Goal: Task Accomplishment & Management: Complete application form

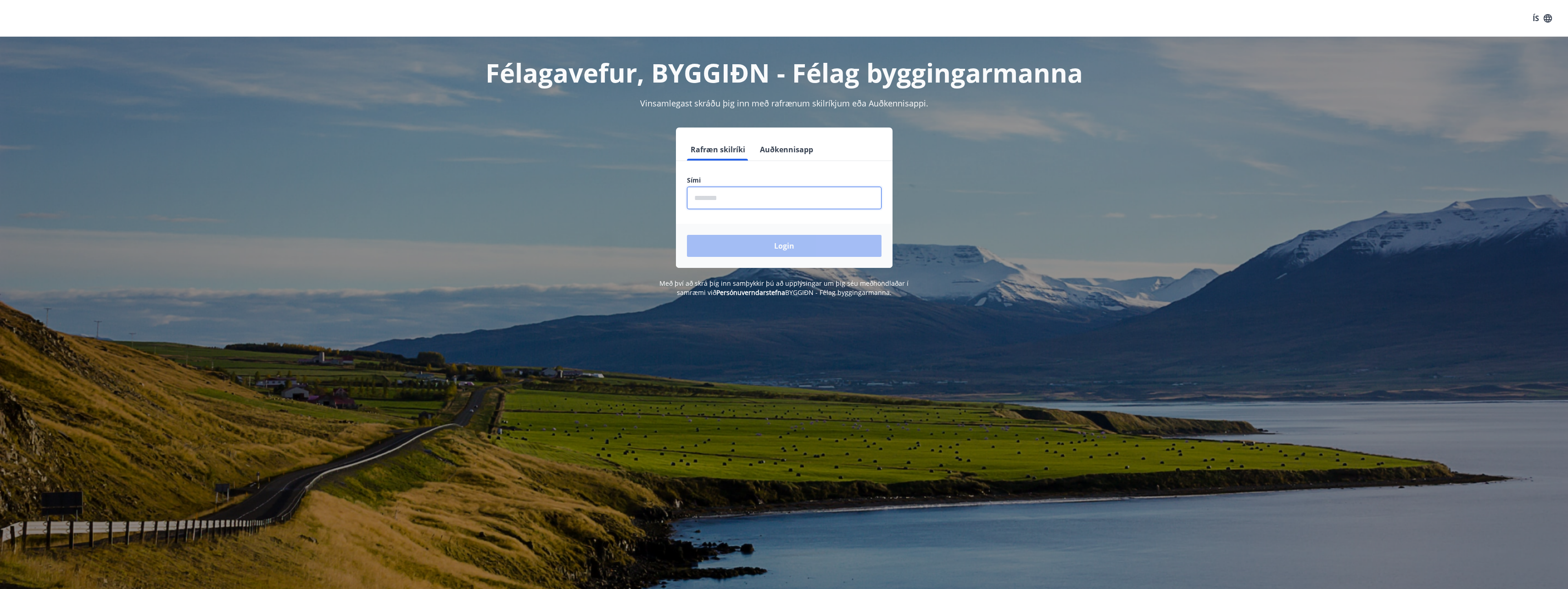
drag, startPoint x: 731, startPoint y: 189, endPoint x: 729, endPoint y: 194, distance: 5.4
click at [731, 191] on input "phone" at bounding box center [784, 197] width 194 height 23
type input "********"
click at [735, 244] on button "Login" at bounding box center [784, 246] width 194 height 22
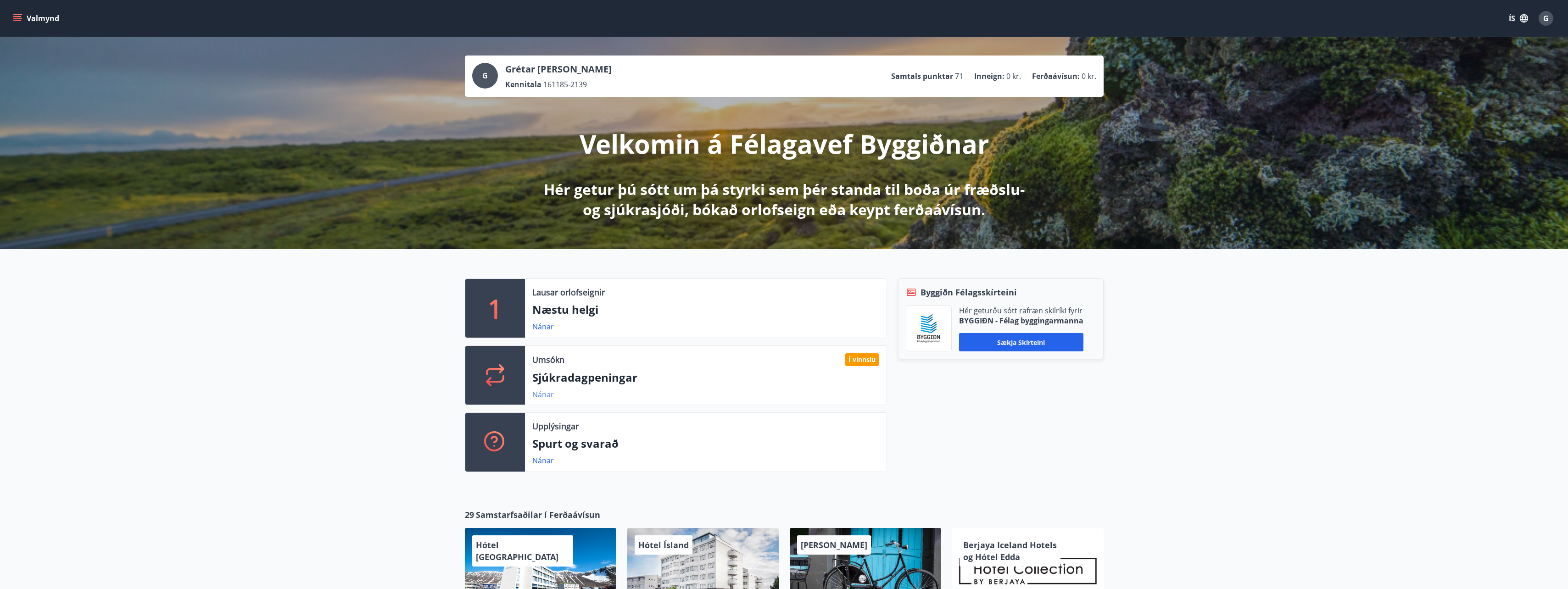
click at [538, 396] on link "Nánar" at bounding box center [543, 394] width 21 height 10
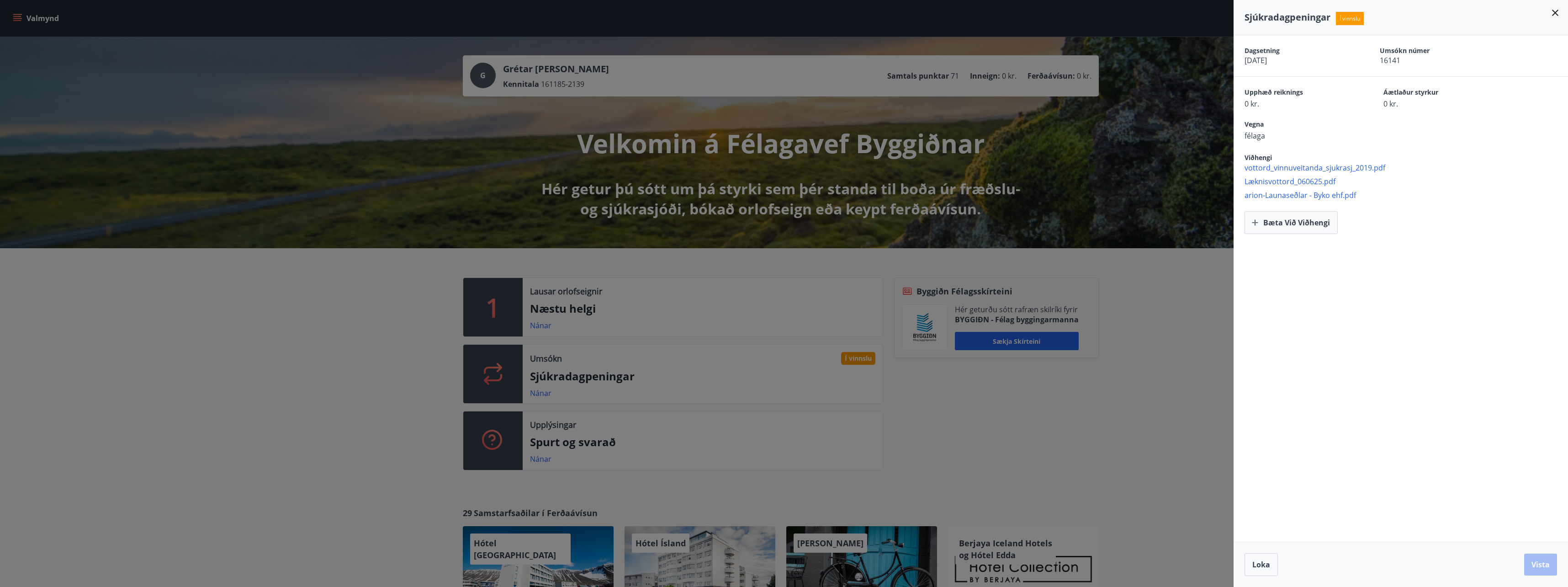
click at [1288, 170] on span "vottord_vinnuveitanda_sjukrasj_2019.pdf" at bounding box center [1406, 167] width 323 height 10
click at [1275, 180] on span "Læknisvottord_060625.pdf" at bounding box center [1406, 181] width 323 height 10
click at [1558, 12] on icon at bounding box center [1555, 13] width 11 height 11
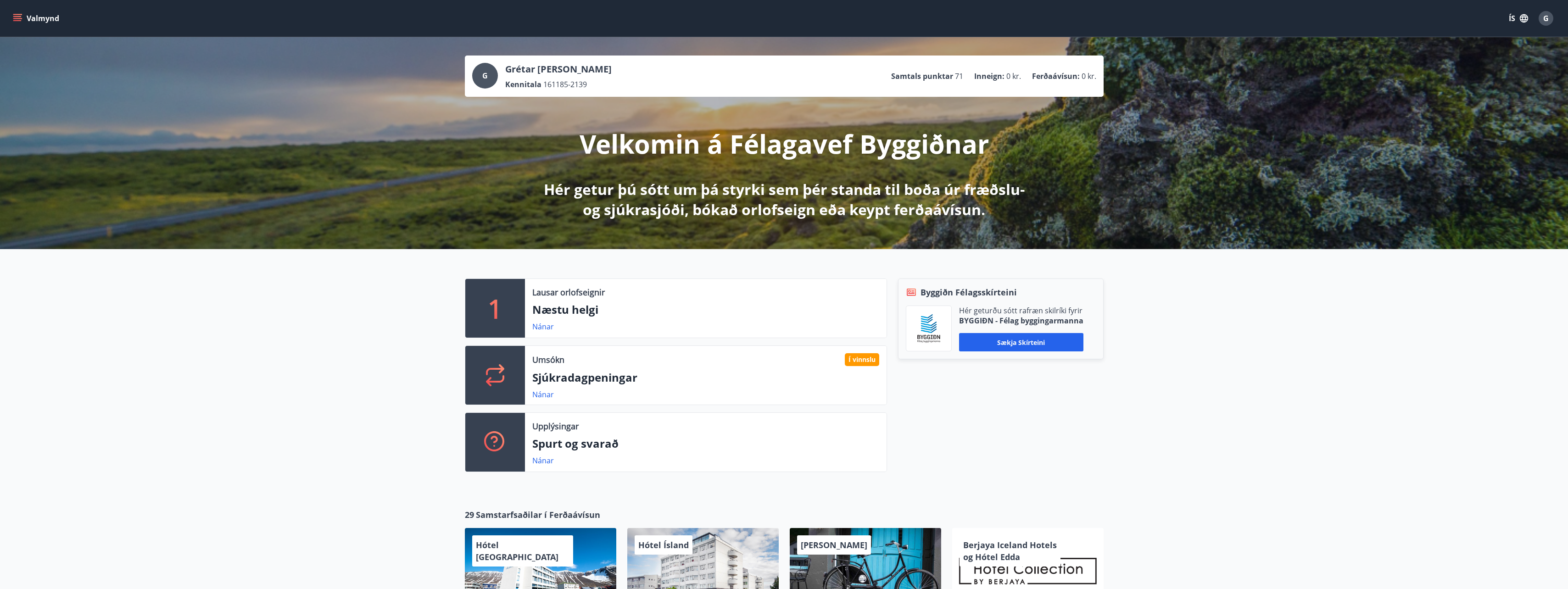
click at [20, 18] on icon "menu" at bounding box center [17, 18] width 9 height 9
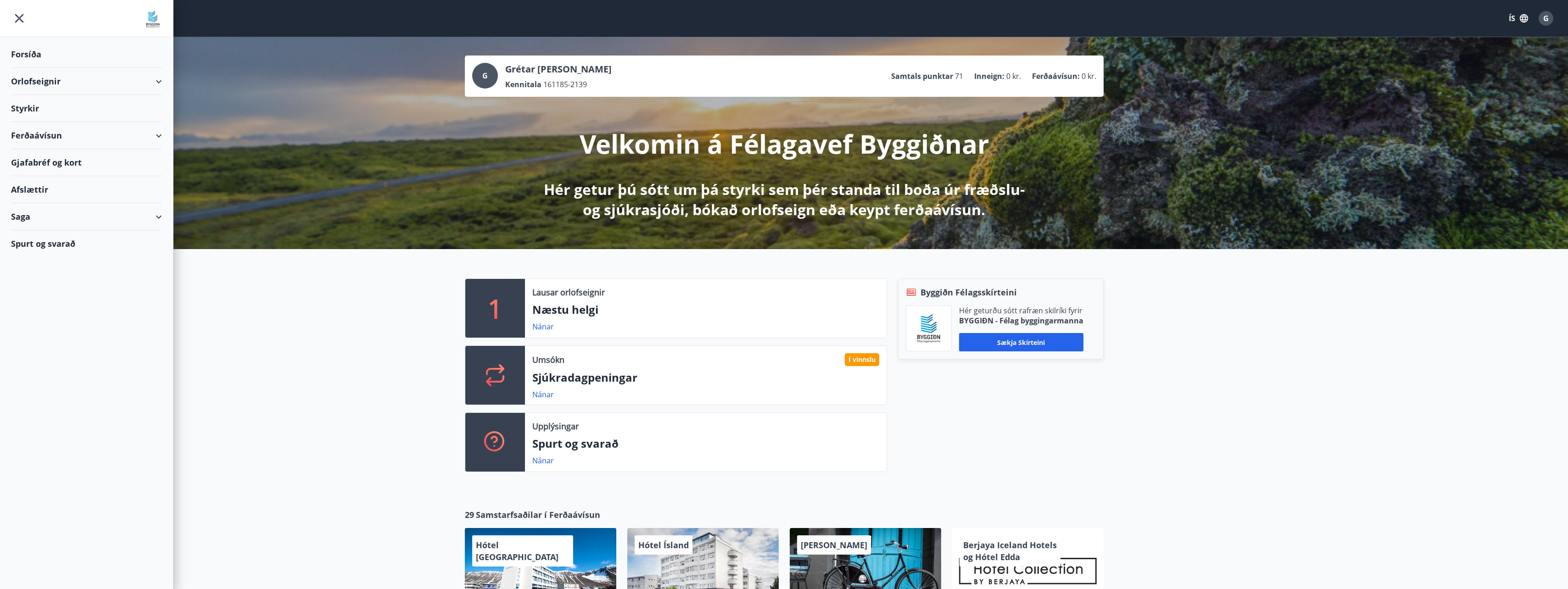
click at [38, 106] on div "Styrkir" at bounding box center [86, 108] width 151 height 27
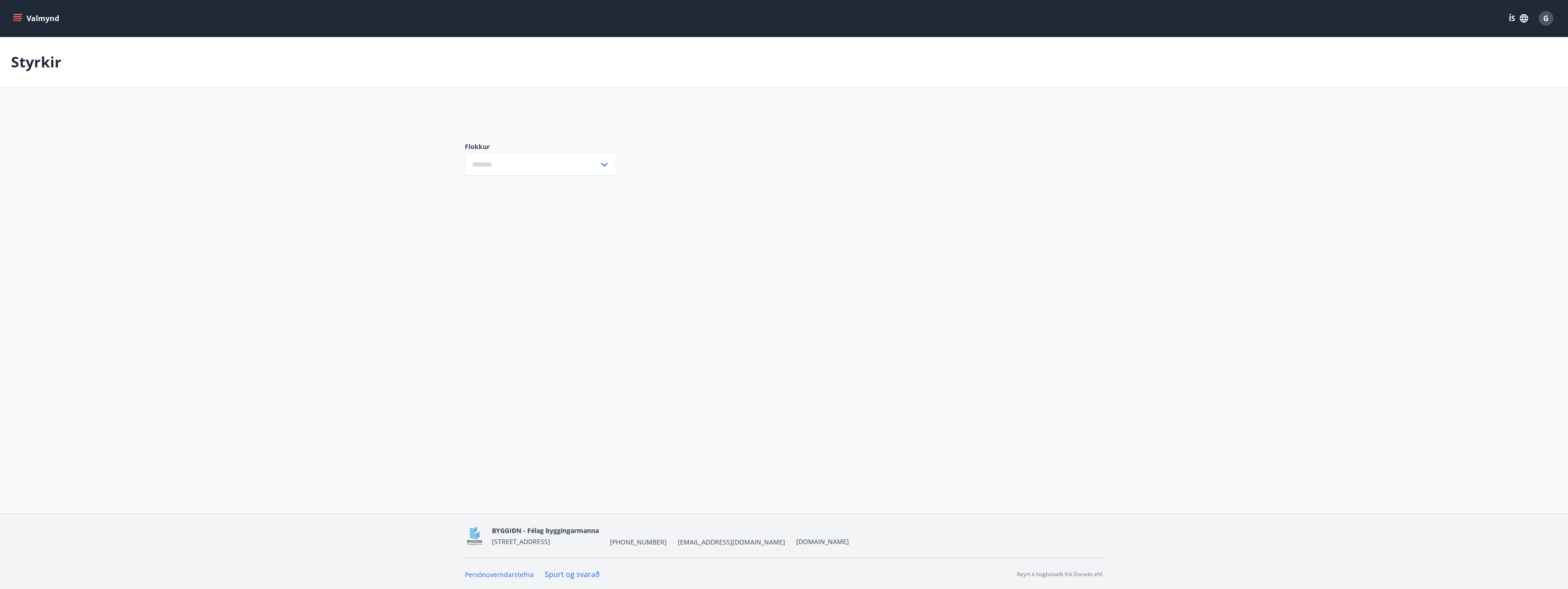
type input "***"
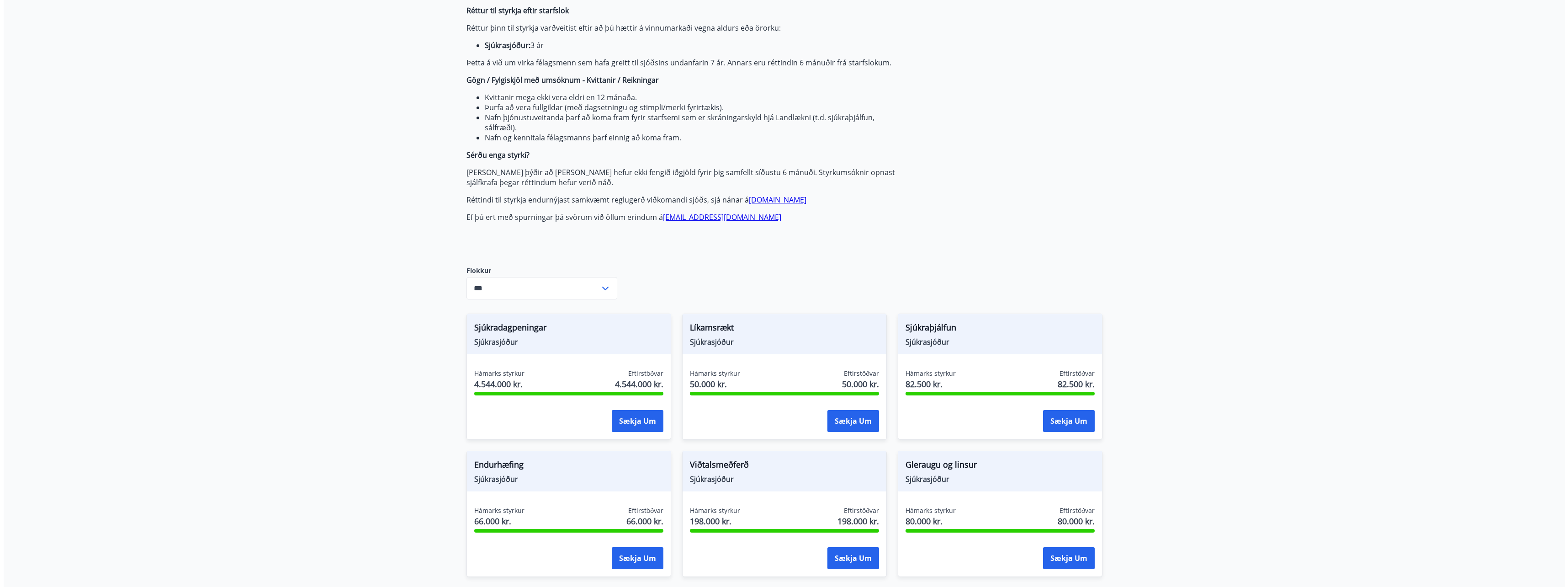
scroll to position [183, 0]
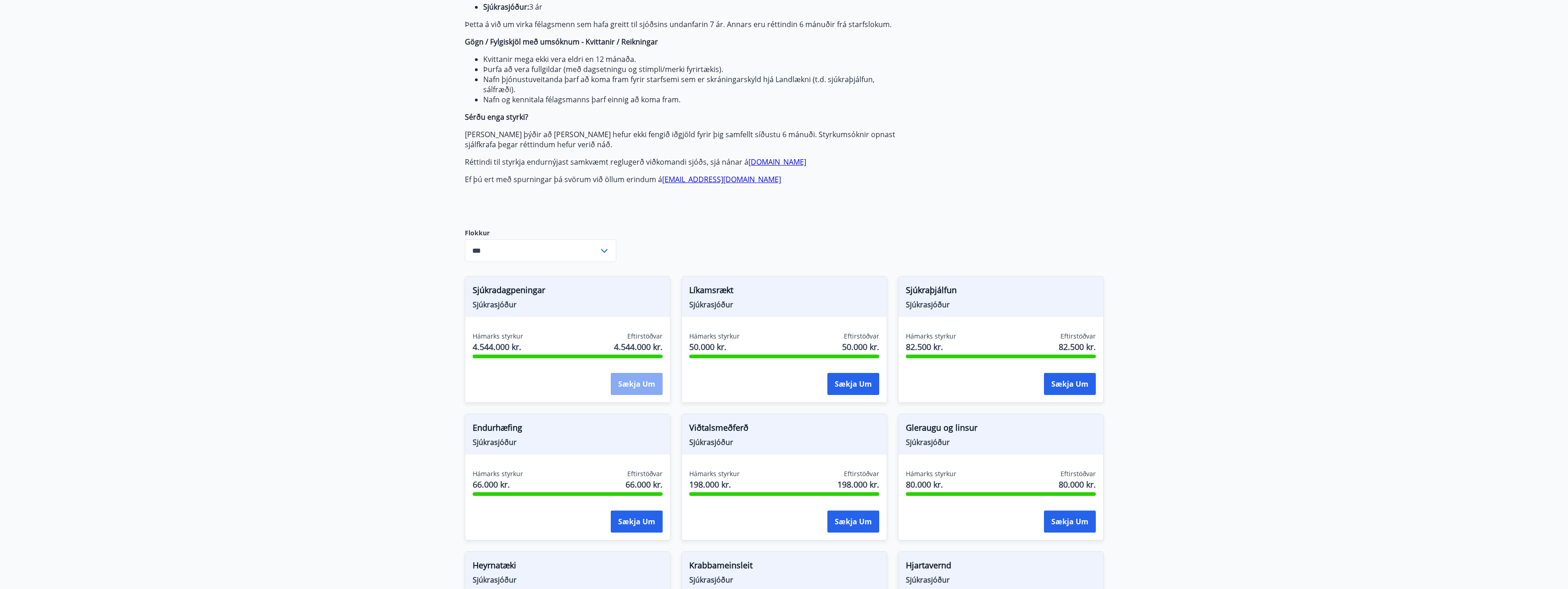
click at [625, 383] on button "Sækja um" at bounding box center [636, 384] width 52 height 22
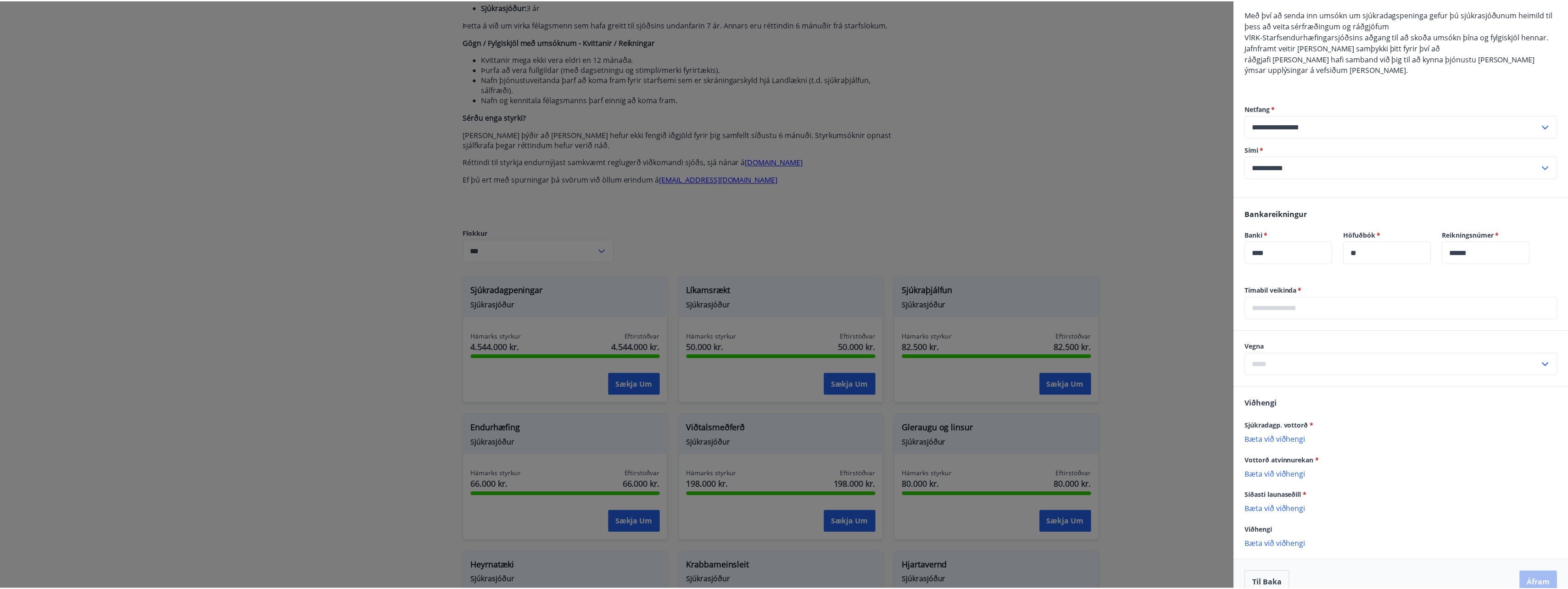
scroll to position [313, 0]
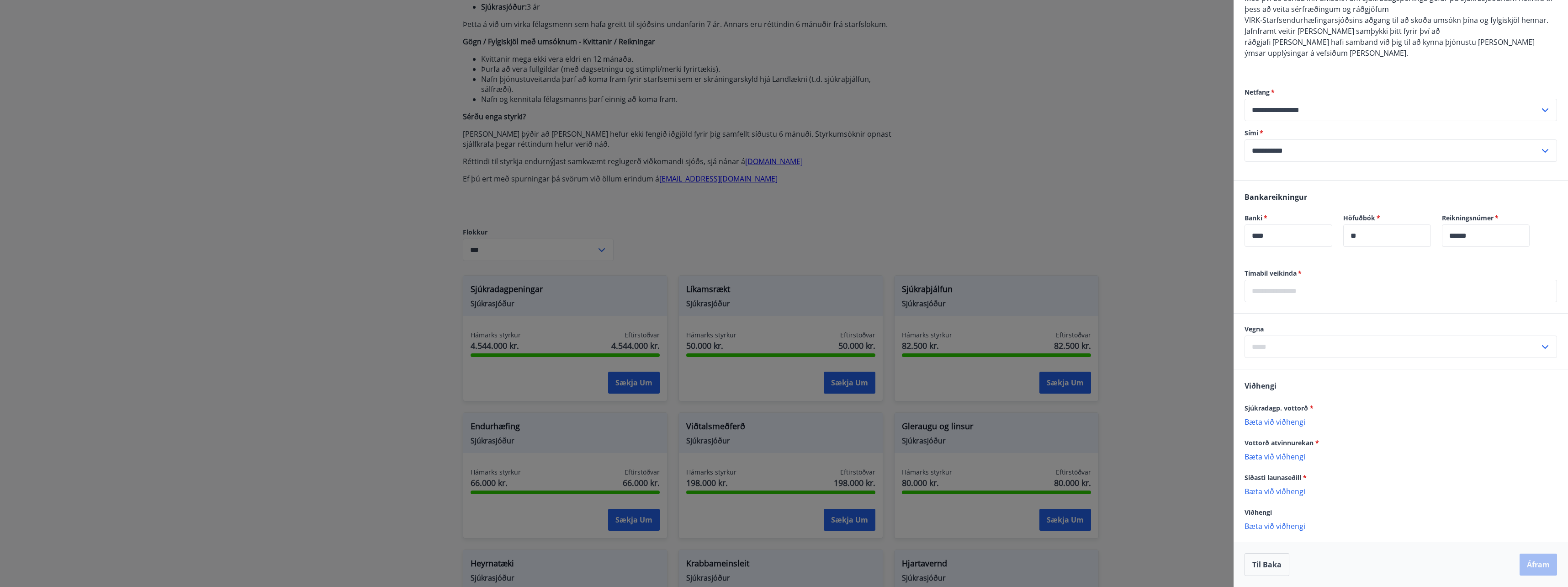
click at [1170, 164] on div at bounding box center [784, 294] width 1568 height 587
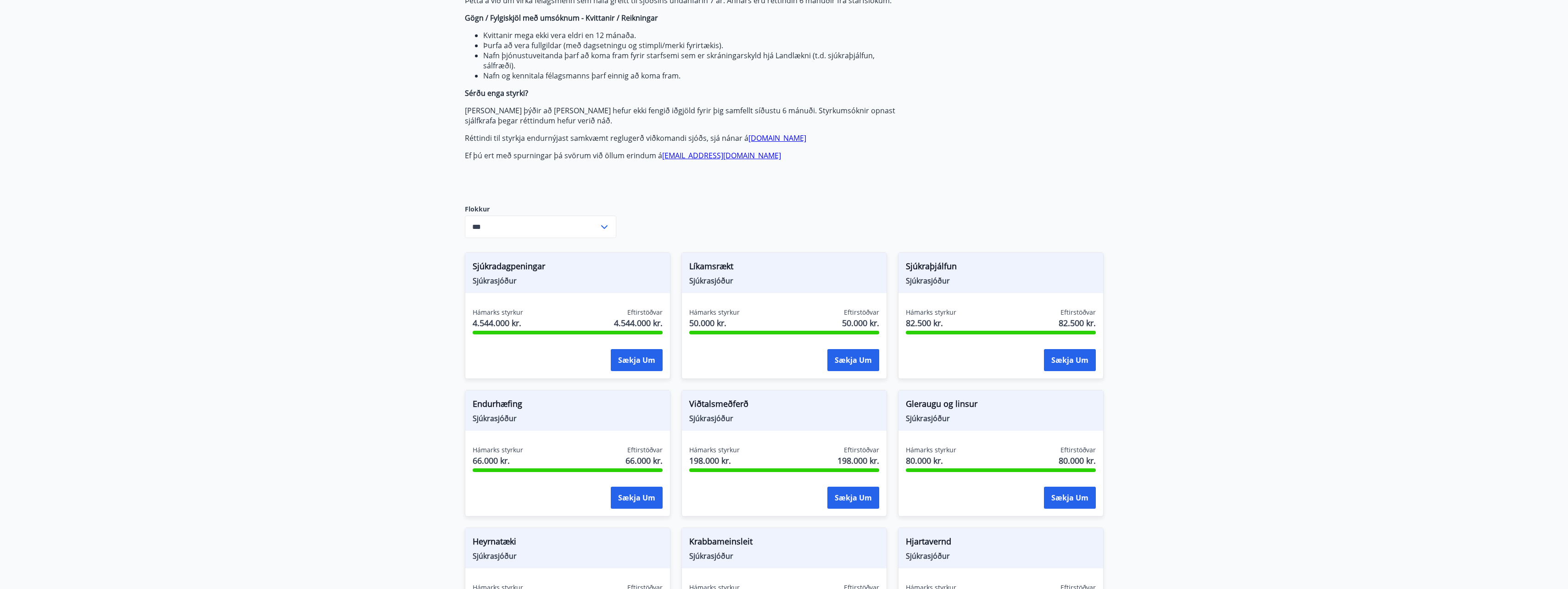
scroll to position [0, 0]
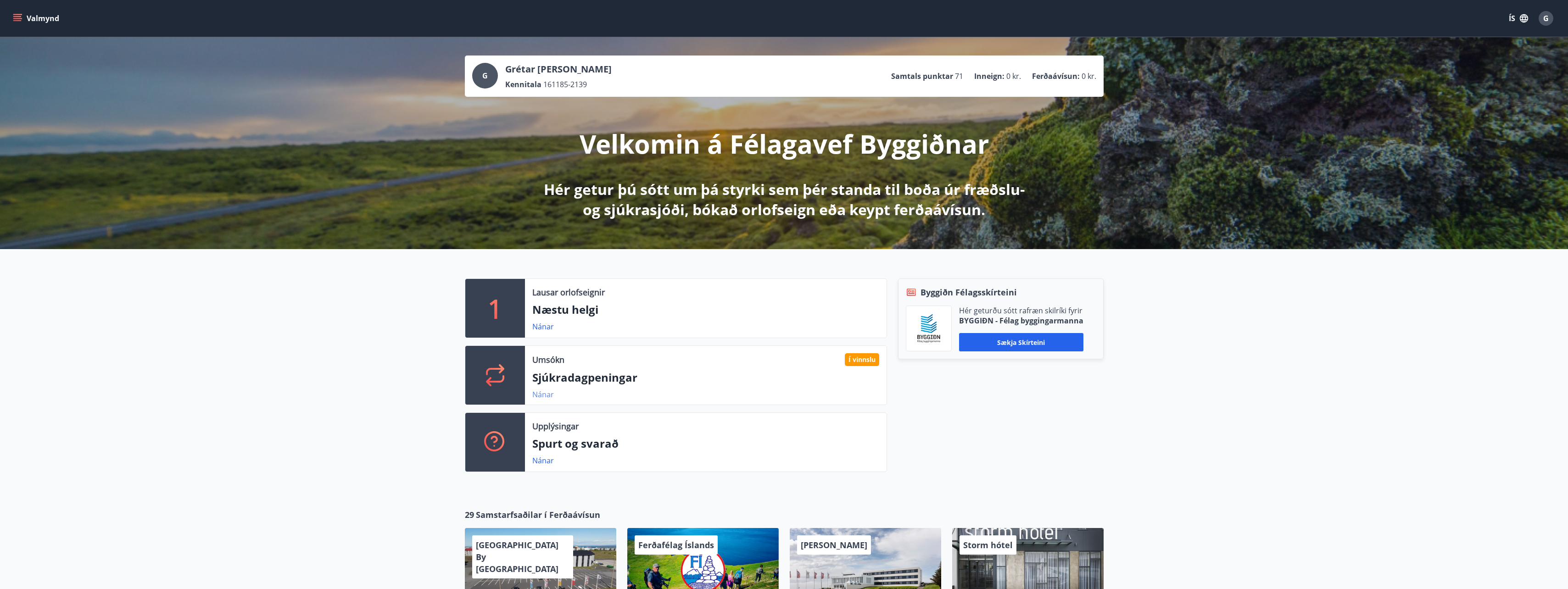
click at [540, 394] on link "Nánar" at bounding box center [543, 394] width 21 height 10
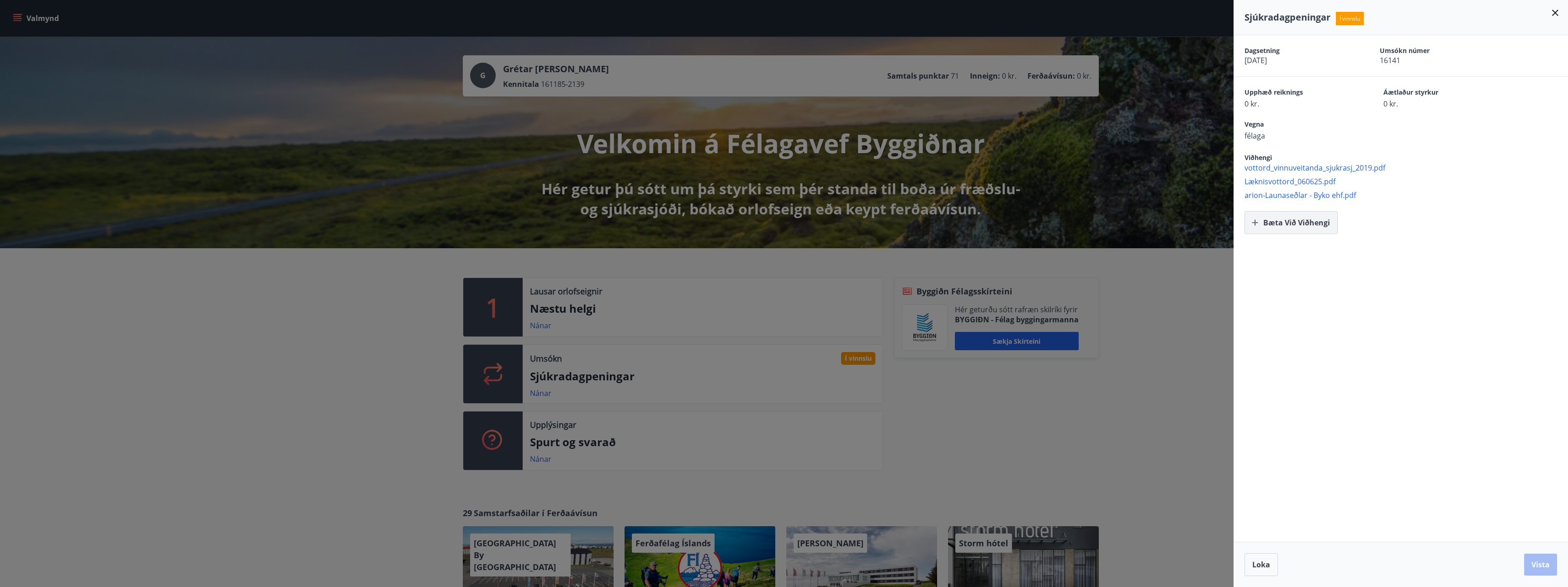
click at [1298, 216] on button "Bæta við viðhengi" at bounding box center [1291, 223] width 93 height 23
click at [1403, 223] on button "Bæta við viðhengi" at bounding box center [1410, 223] width 93 height 23
click at [1539, 555] on button "Vista" at bounding box center [1541, 564] width 33 height 22
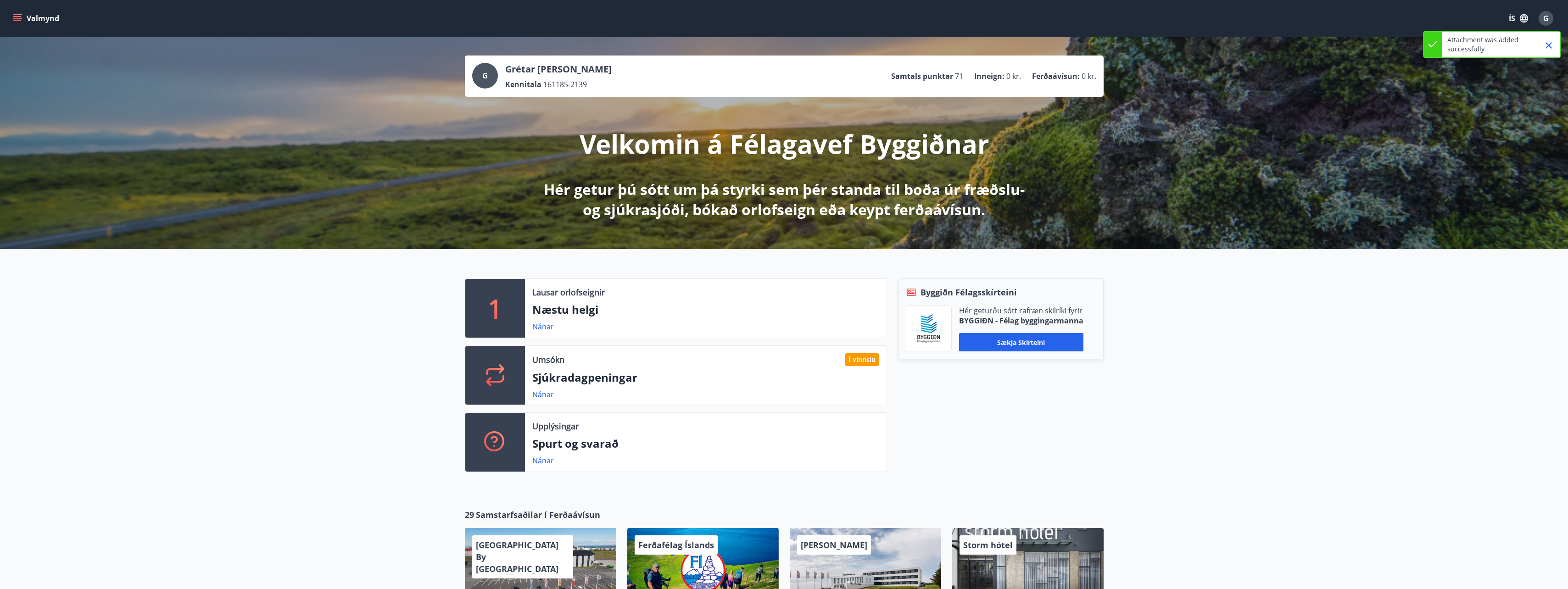
click at [742, 365] on div "Umsókn Í vinnslu" at bounding box center [705, 359] width 347 height 13
click at [543, 395] on link "Nánar" at bounding box center [543, 394] width 21 height 10
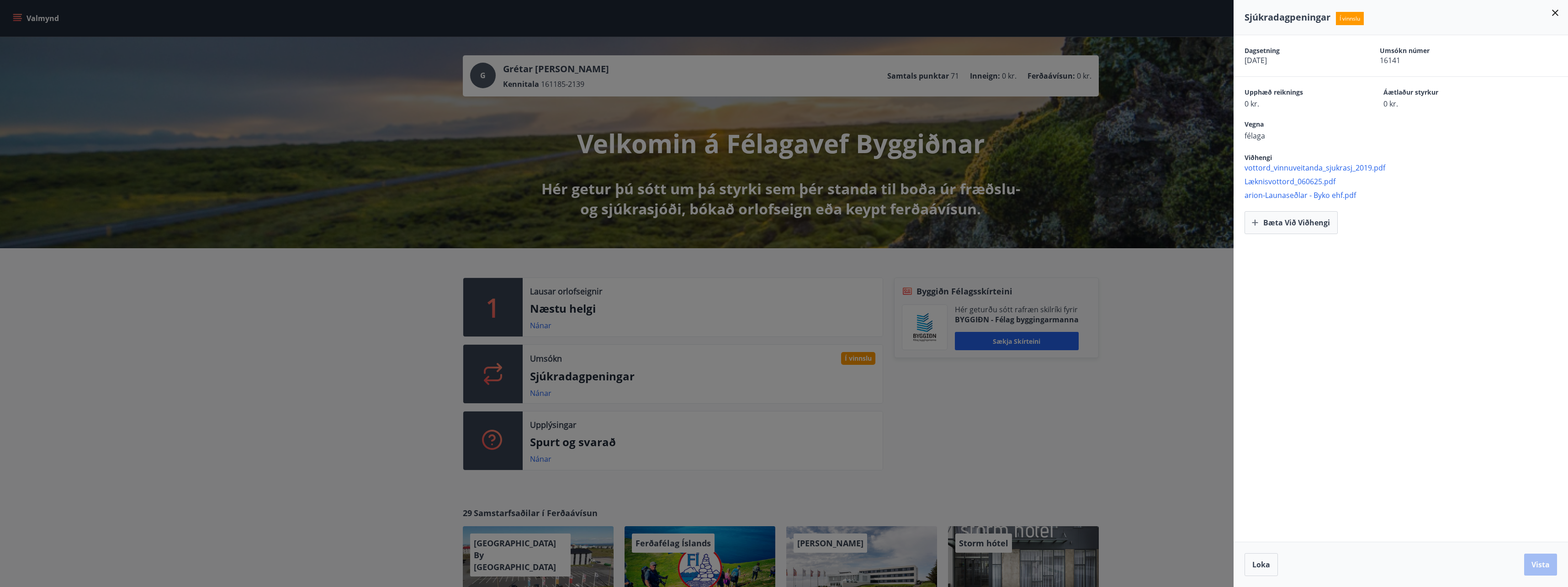
click at [1556, 12] on icon at bounding box center [1555, 13] width 7 height 7
